Goal: Check status: Check status

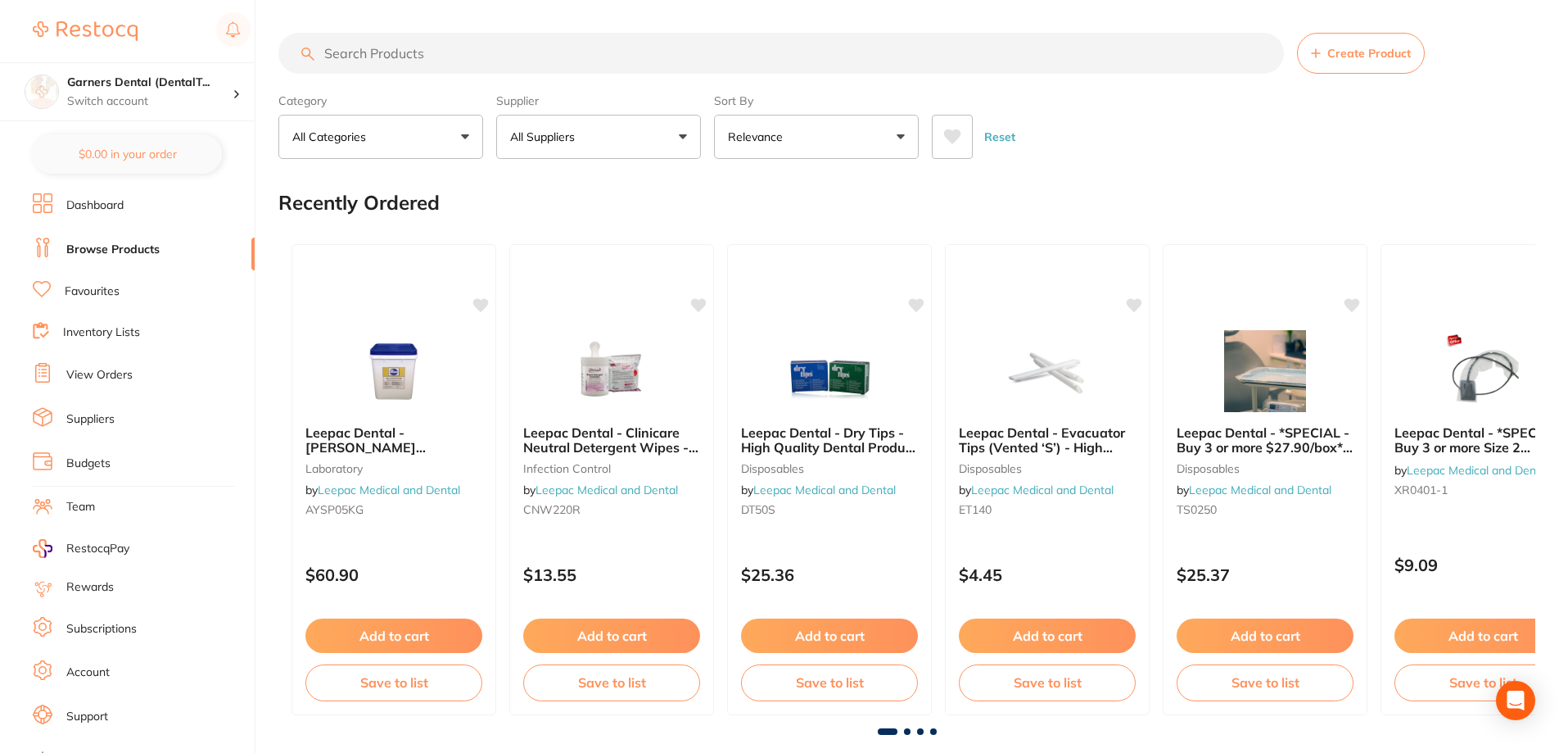
click at [120, 370] on link "View Orders" at bounding box center [99, 375] width 66 height 17
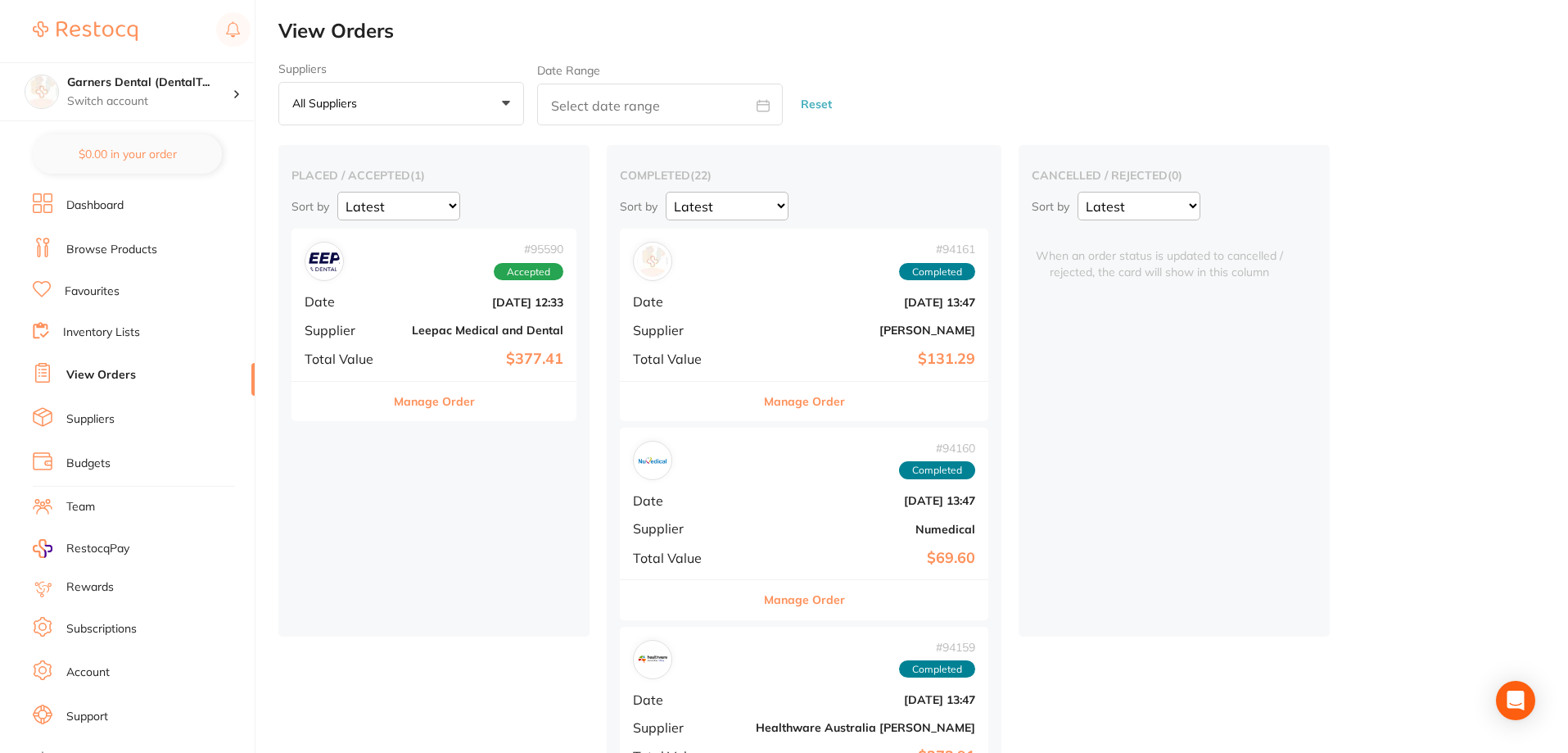
click at [395, 319] on div "# 95590 Accepted Date [DATE] 12:33 Supplier Leepac Medical and Dental Total Val…" at bounding box center [434, 304] width 285 height 152
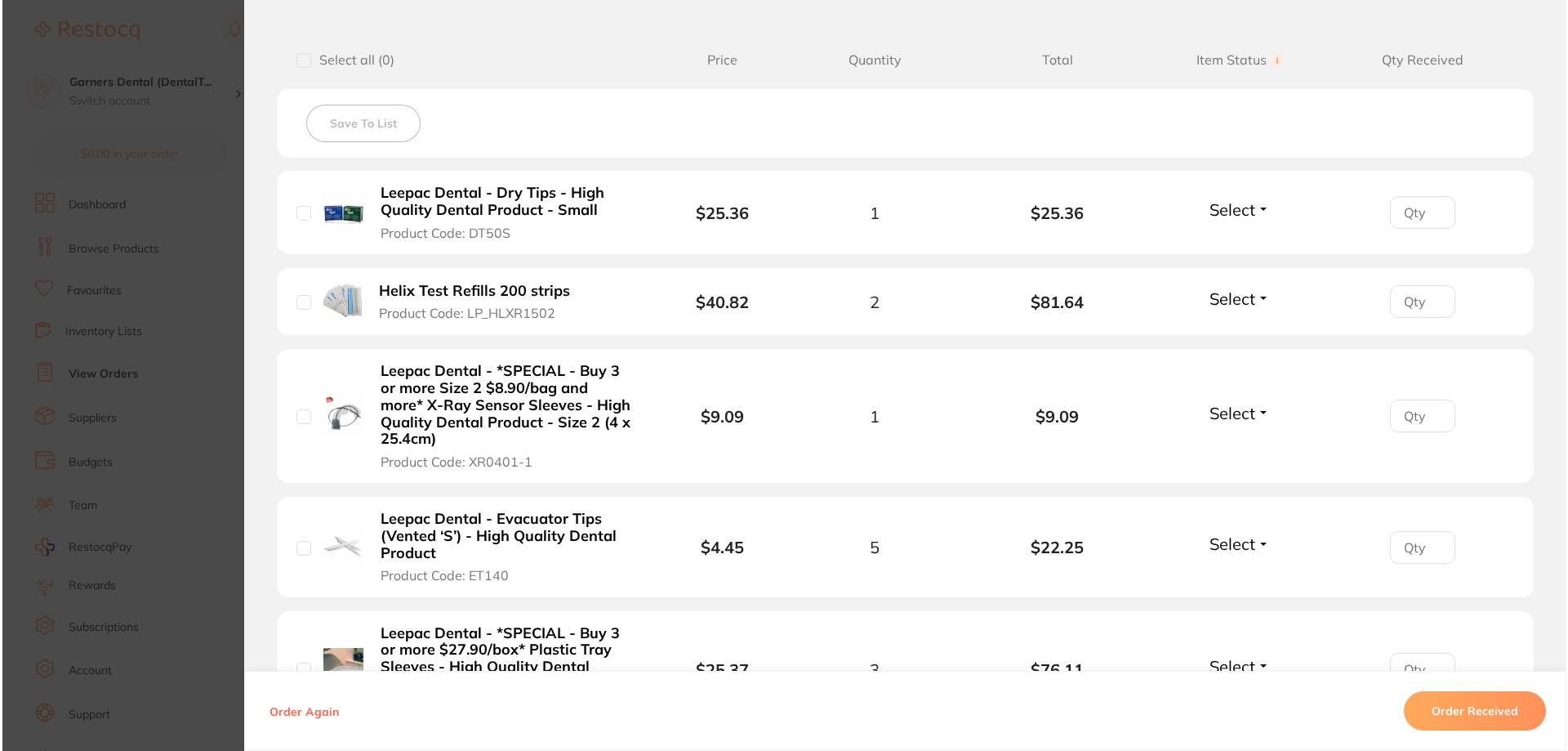
scroll to position [409, 0]
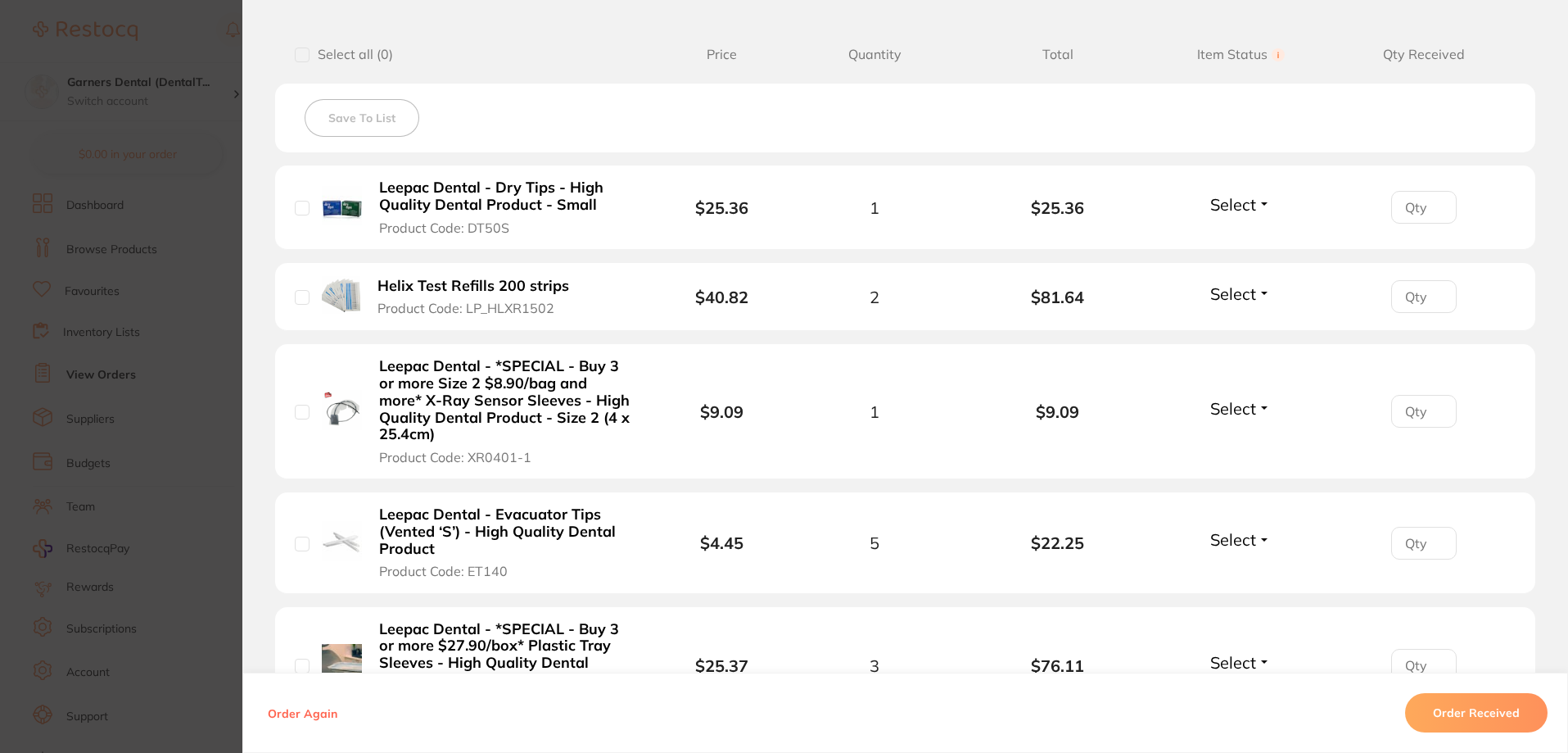
click at [413, 538] on b "Leepac Dental - Evacuator Tips (Vented ‘S’) - High Quality Dental Product" at bounding box center [506, 531] width 253 height 51
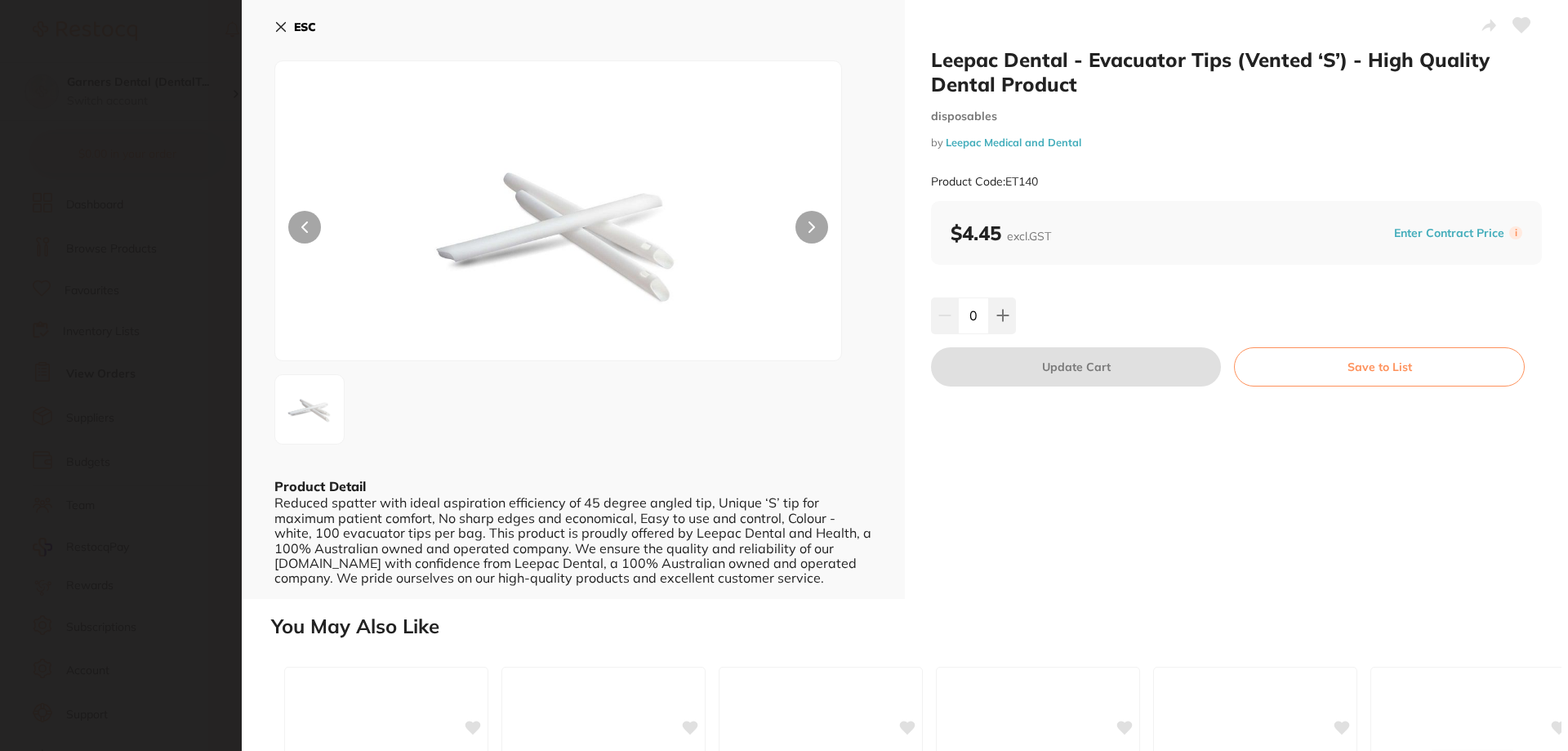
click at [306, 232] on icon at bounding box center [305, 227] width 7 height 12
click at [277, 23] on icon at bounding box center [281, 27] width 9 height 9
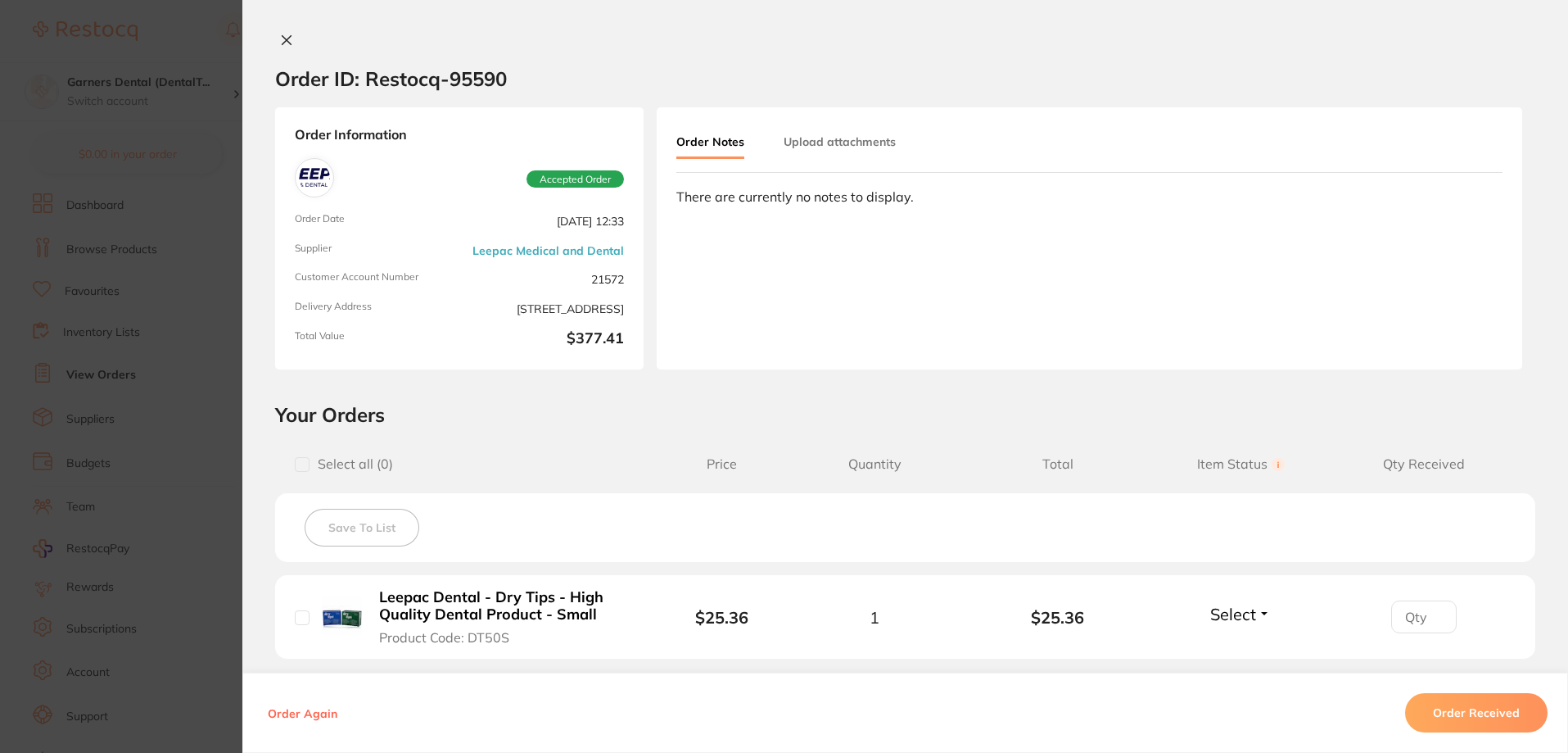
scroll to position [0, 0]
click at [286, 35] on icon at bounding box center [286, 41] width 13 height 13
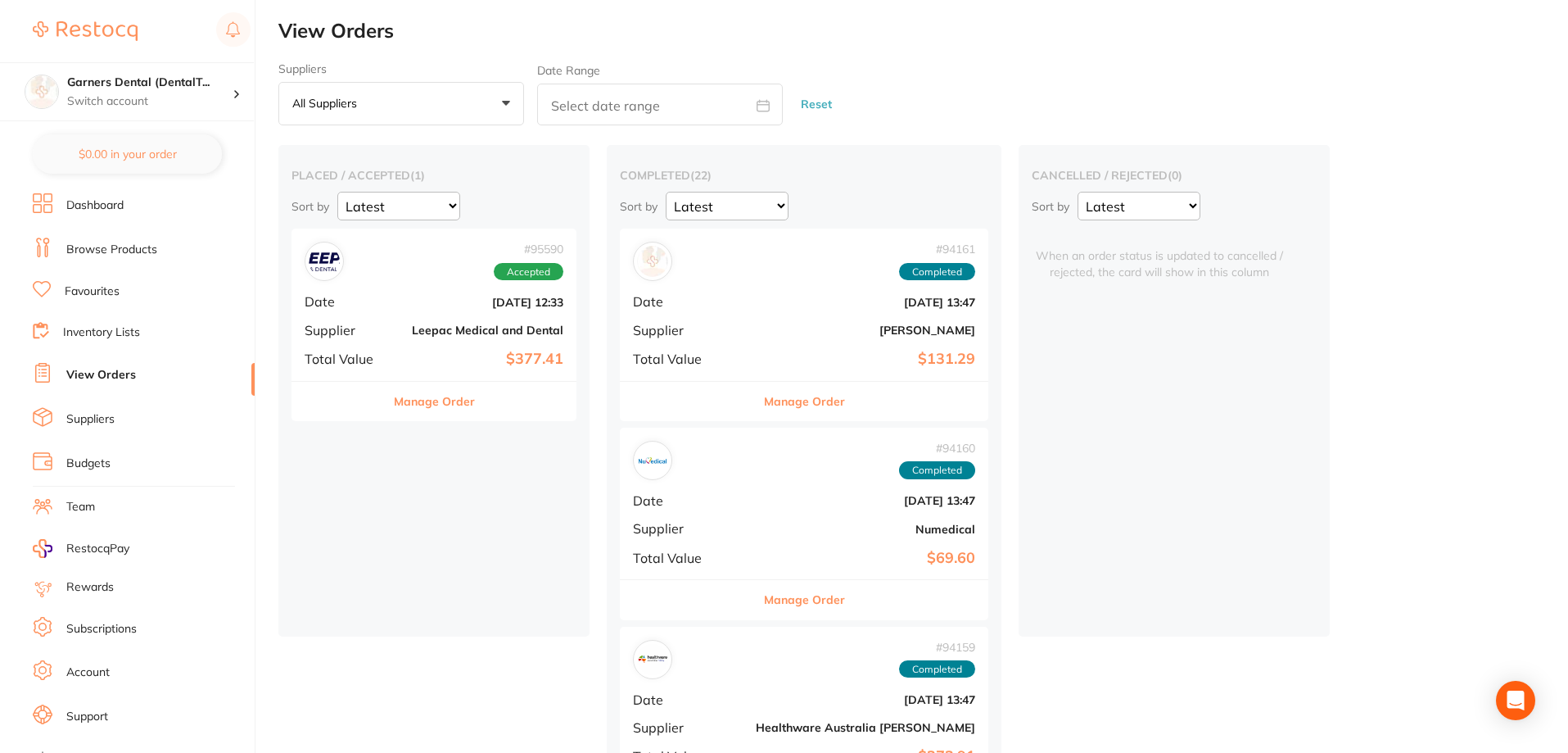
click at [420, 318] on div "# 95590 Accepted Date [DATE] 12:33 Supplier Leepac Medical and Dental Total Val…" at bounding box center [434, 304] width 285 height 152
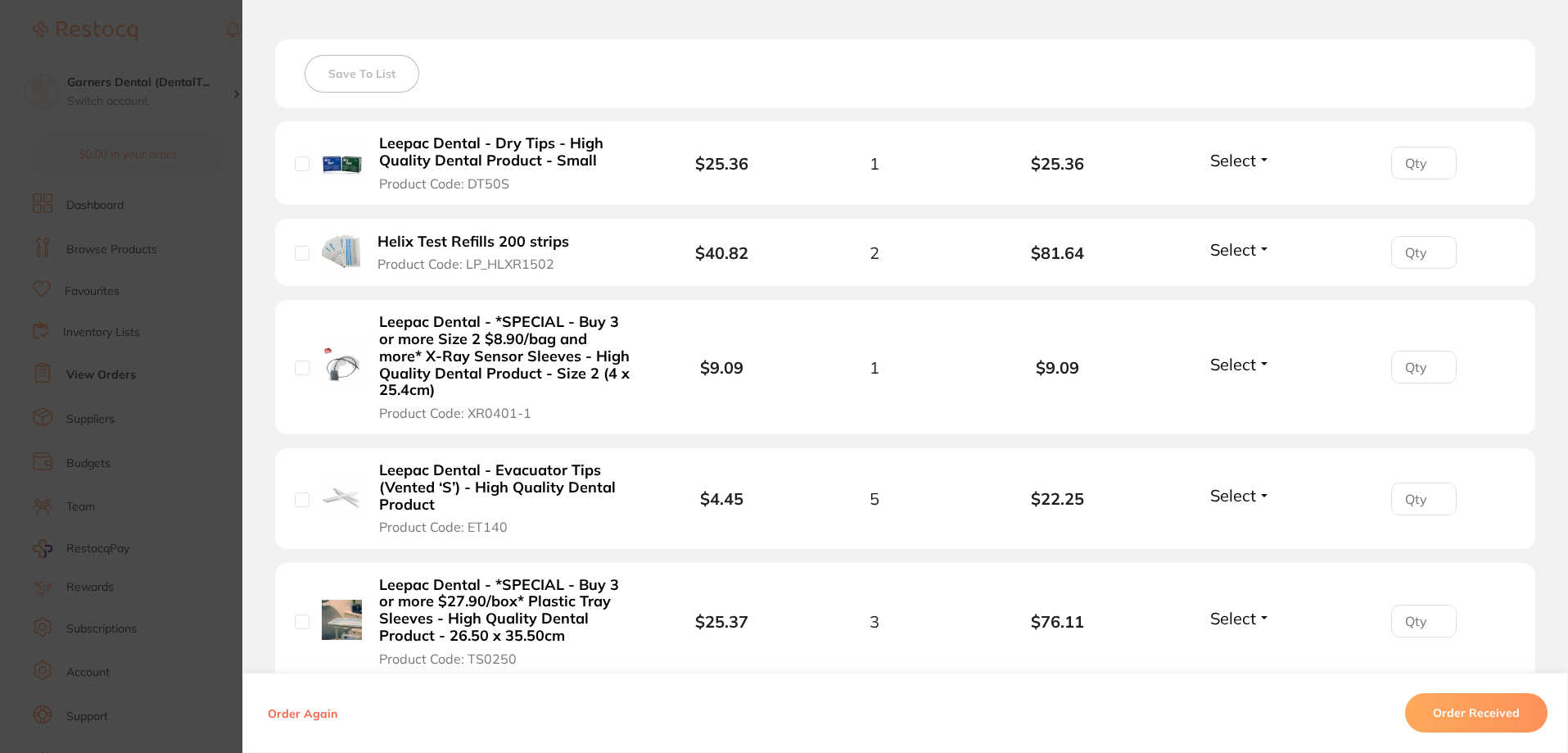
scroll to position [863, 0]
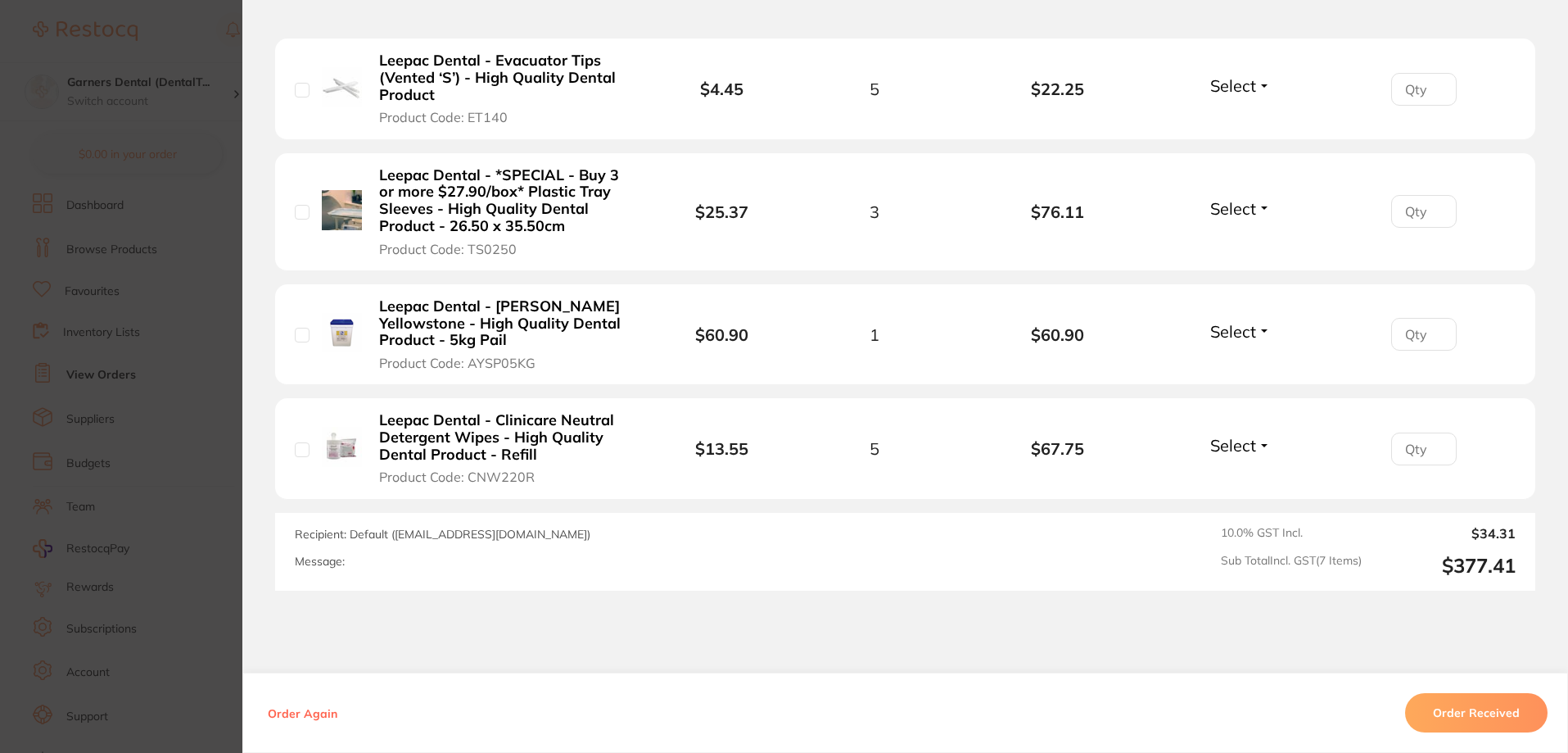
drag, startPoint x: 1493, startPoint y: 707, endPoint x: 1415, endPoint y: 657, distance: 92.6
click at [1496, 705] on button "Order Received" at bounding box center [1476, 712] width 142 height 39
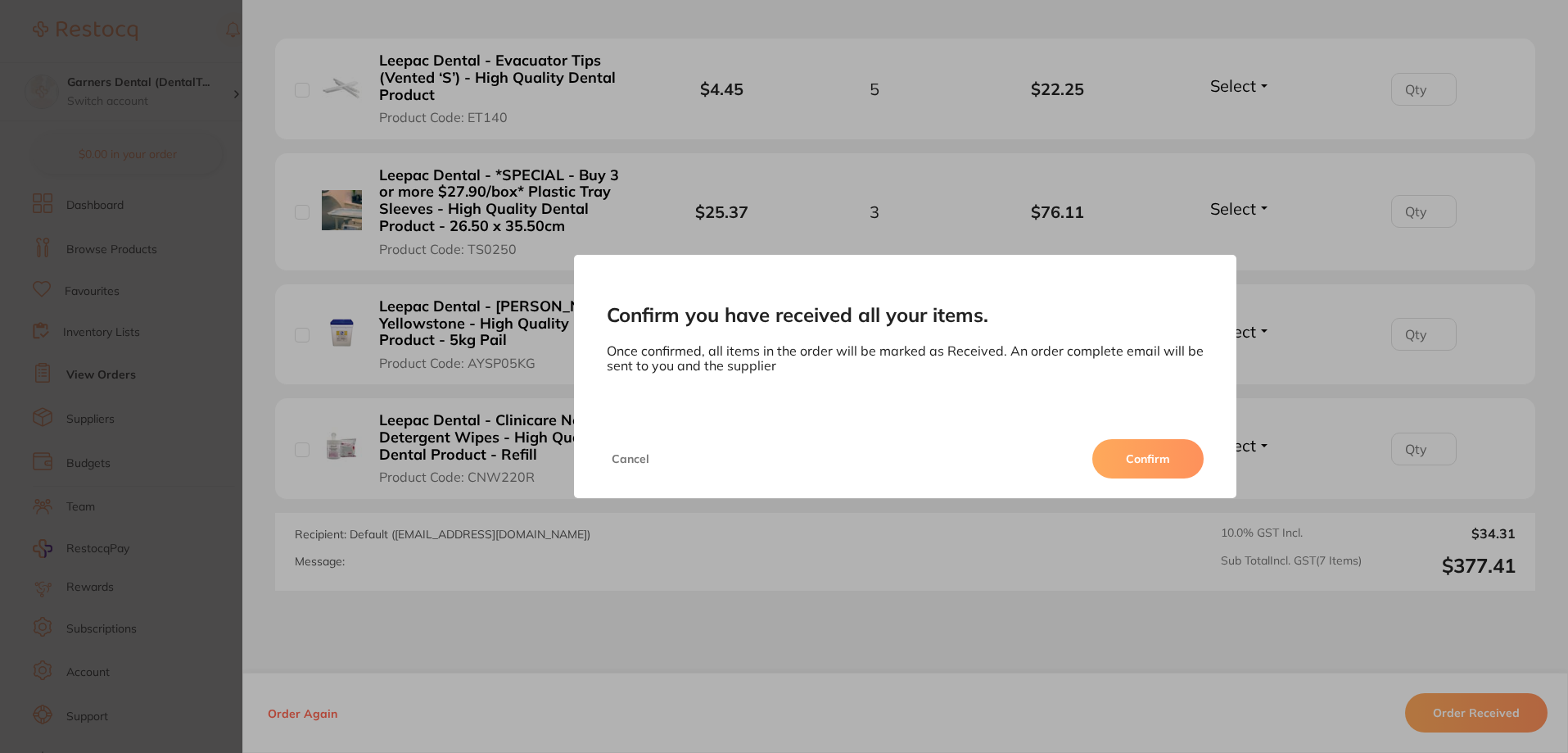
click at [1125, 456] on button "Confirm" at bounding box center [1147, 458] width 112 height 39
